Goal: Register for event/course

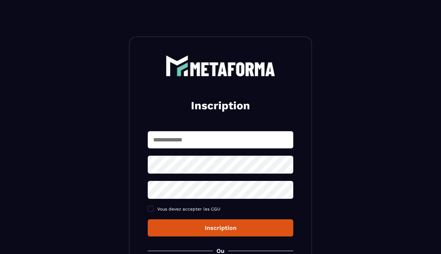
click at [211, 135] on input "text" at bounding box center [221, 139] width 146 height 17
type input "**********"
click at [148, 219] on button "Inscription" at bounding box center [221, 227] width 146 height 17
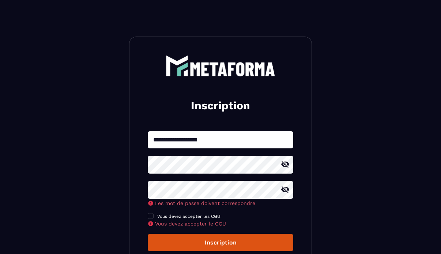
click at [286, 169] on icon at bounding box center [285, 164] width 9 height 9
click at [285, 192] on icon at bounding box center [285, 190] width 8 height 7
click at [150, 216] on span at bounding box center [151, 216] width 6 height 6
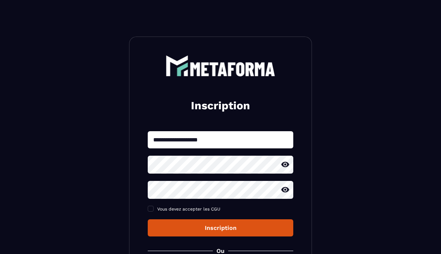
click at [191, 232] on button "Inscription" at bounding box center [221, 227] width 146 height 17
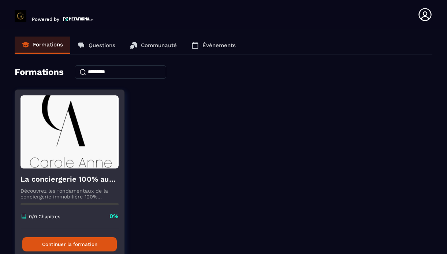
click at [83, 156] on img at bounding box center [69, 131] width 98 height 73
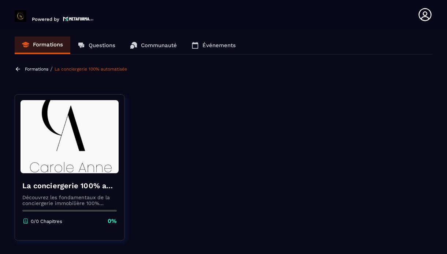
click at [72, 162] on img at bounding box center [69, 136] width 98 height 73
click at [56, 143] on img at bounding box center [69, 136] width 98 height 73
click at [43, 66] on section "Formations Questions Communauté Événements Formations / La conciergerie 100% au…" at bounding box center [223, 143] width 447 height 228
click at [44, 72] on div "Formations / La conciergerie 100% automatisée" at bounding box center [72, 68] width 114 height 7
click at [44, 70] on p "Formations" at bounding box center [36, 69] width 23 height 5
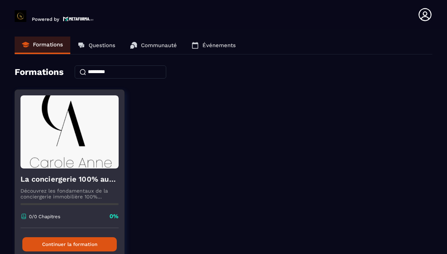
drag, startPoint x: 78, startPoint y: 252, endPoint x: 78, endPoint y: 246, distance: 5.9
click at [78, 246] on button "Continuer la formation" at bounding box center [69, 244] width 94 height 14
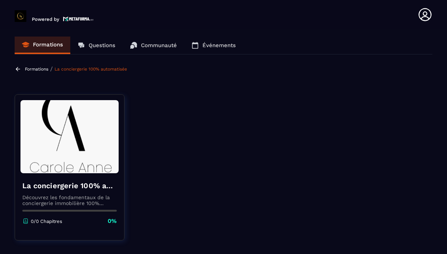
click at [77, 151] on img at bounding box center [69, 136] width 98 height 73
click at [222, 49] on link "Événements" at bounding box center [213, 46] width 59 height 18
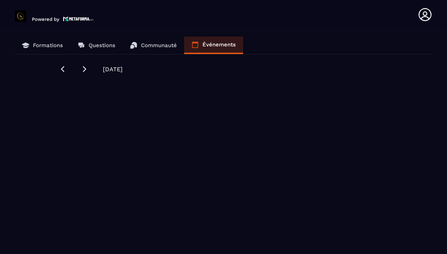
click at [163, 51] on link "Communauté" at bounding box center [153, 46] width 61 height 18
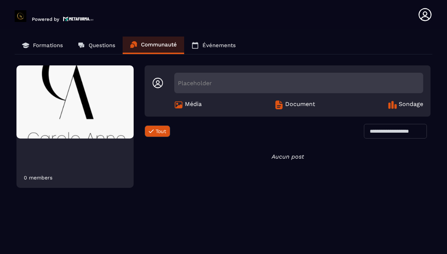
click at [50, 48] on p "Formations" at bounding box center [48, 45] width 30 height 7
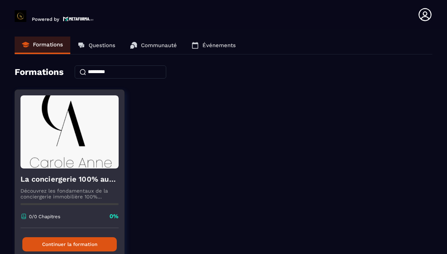
click at [60, 150] on img at bounding box center [69, 131] width 98 height 73
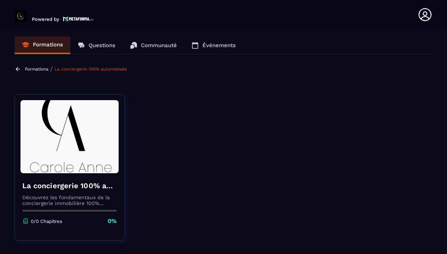
click at [115, 153] on img at bounding box center [69, 136] width 98 height 73
click at [88, 192] on div "La conciergerie 100% automatisée Découvrez les fondamentaux de la conciergerie …" at bounding box center [69, 202] width 109 height 59
